Goal: Information Seeking & Learning: Learn about a topic

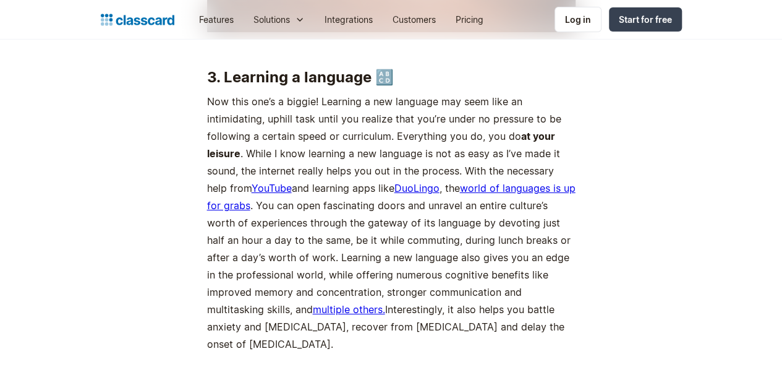
scroll to position [2177, 0]
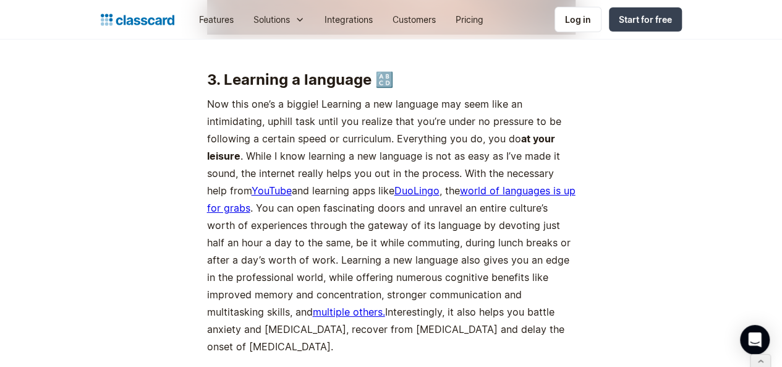
click at [357, 184] on link "world of languages is up for grabs" at bounding box center [391, 199] width 369 height 30
click at [395, 184] on link "DuoLingo" at bounding box center [417, 190] width 45 height 12
click at [385, 306] on link "multiple others." at bounding box center [349, 312] width 72 height 12
